Goal: Find specific page/section: Find specific page/section

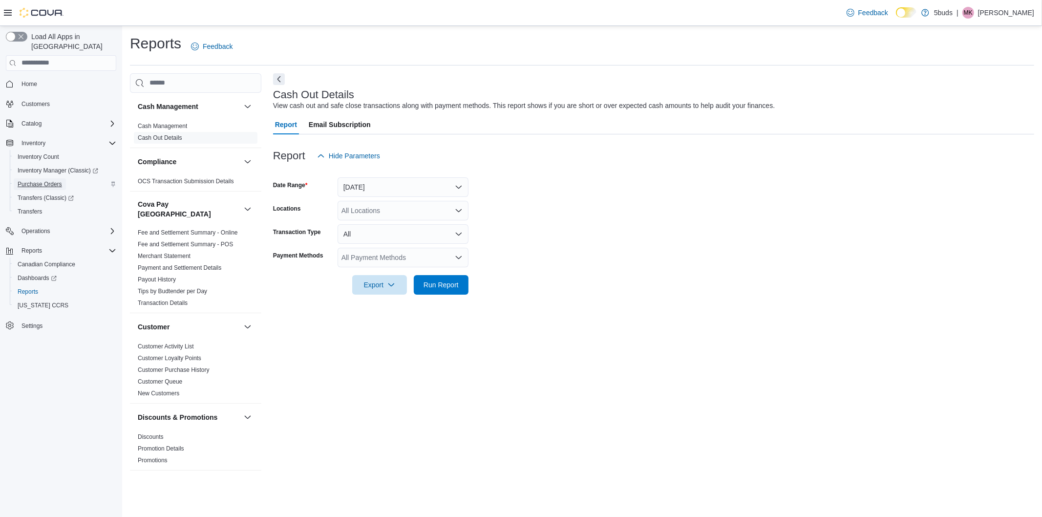
click at [44, 180] on span "Purchase Orders" at bounding box center [40, 184] width 44 height 8
